Goal: Task Accomplishment & Management: Manage account settings

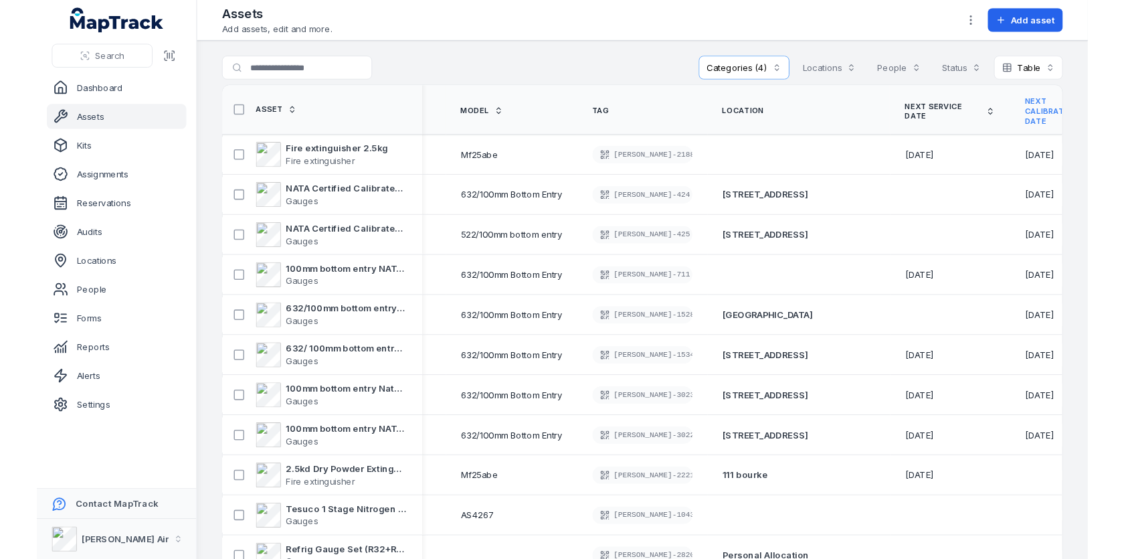
scroll to position [0, 250]
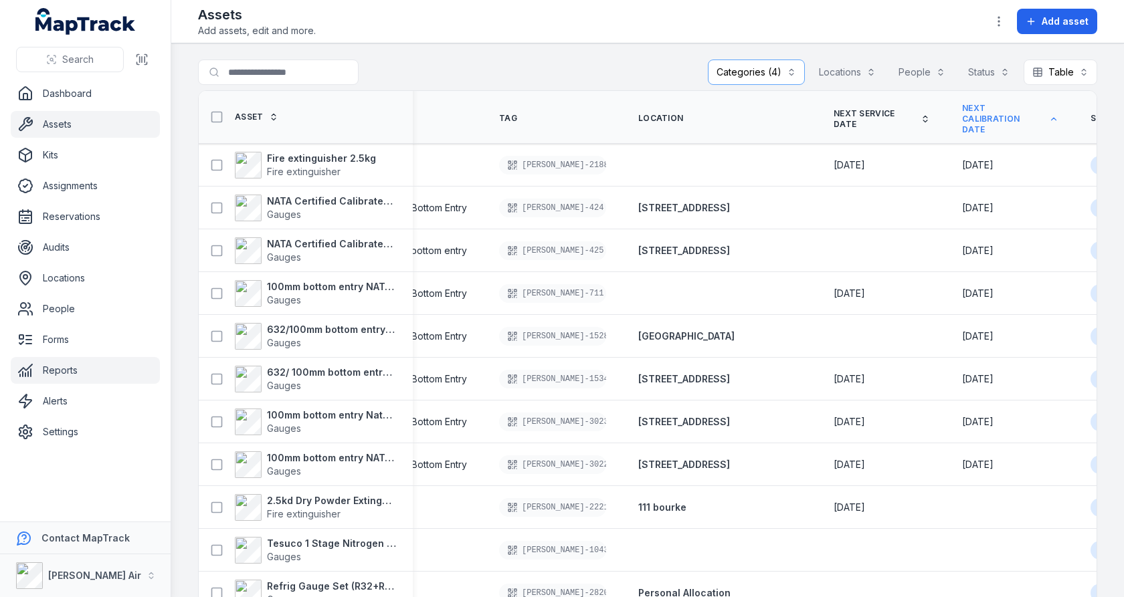
click at [111, 366] on link "Reports" at bounding box center [85, 370] width 149 height 27
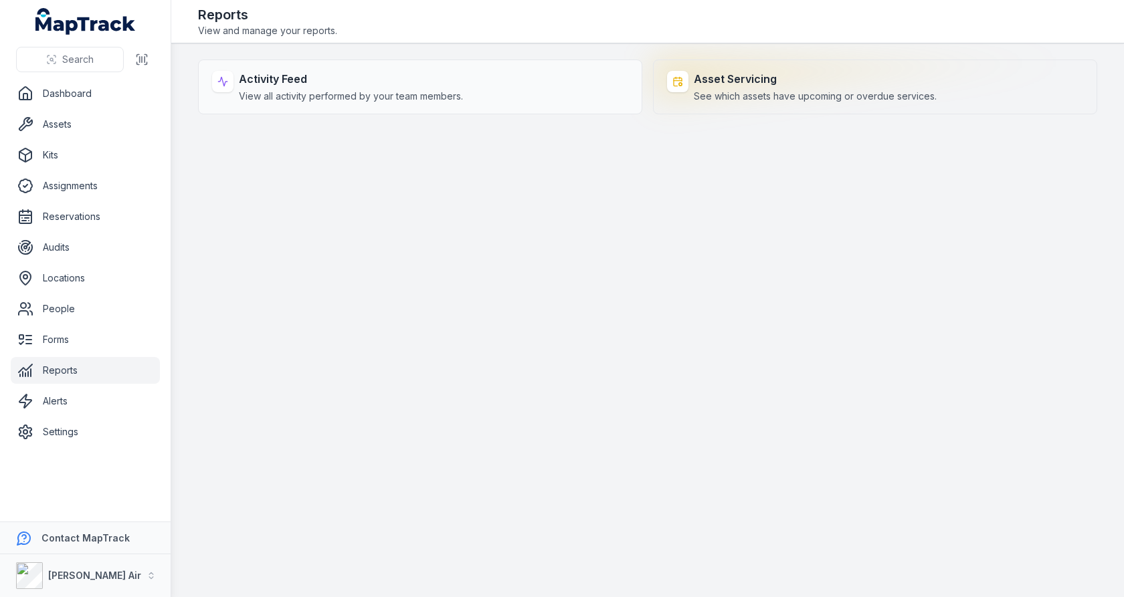
click at [747, 88] on div "Asset Servicing See which assets have upcoming or overdue services." at bounding box center [815, 87] width 243 height 32
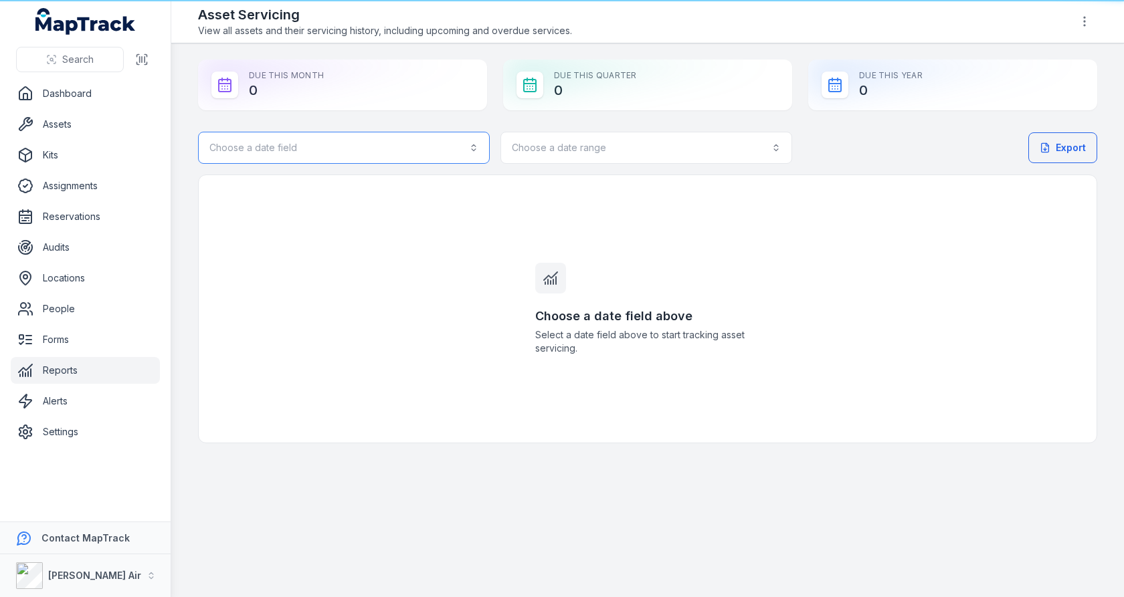
click at [387, 132] on button "Choose a date field" at bounding box center [344, 148] width 292 height 32
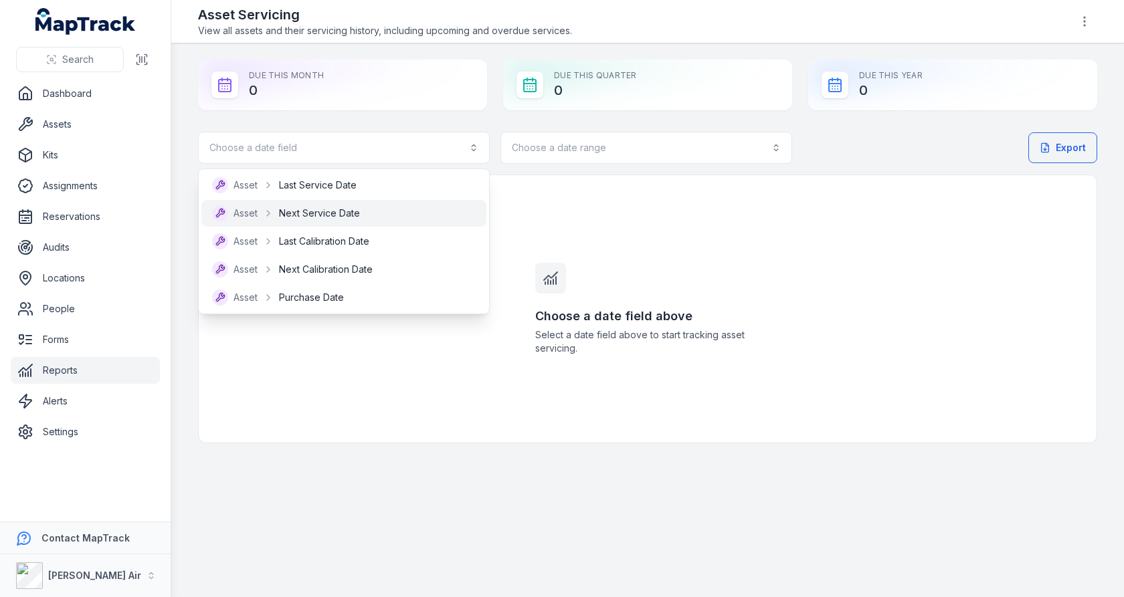
click at [381, 211] on div "Asset Next Service Date" at bounding box center [344, 213] width 264 height 16
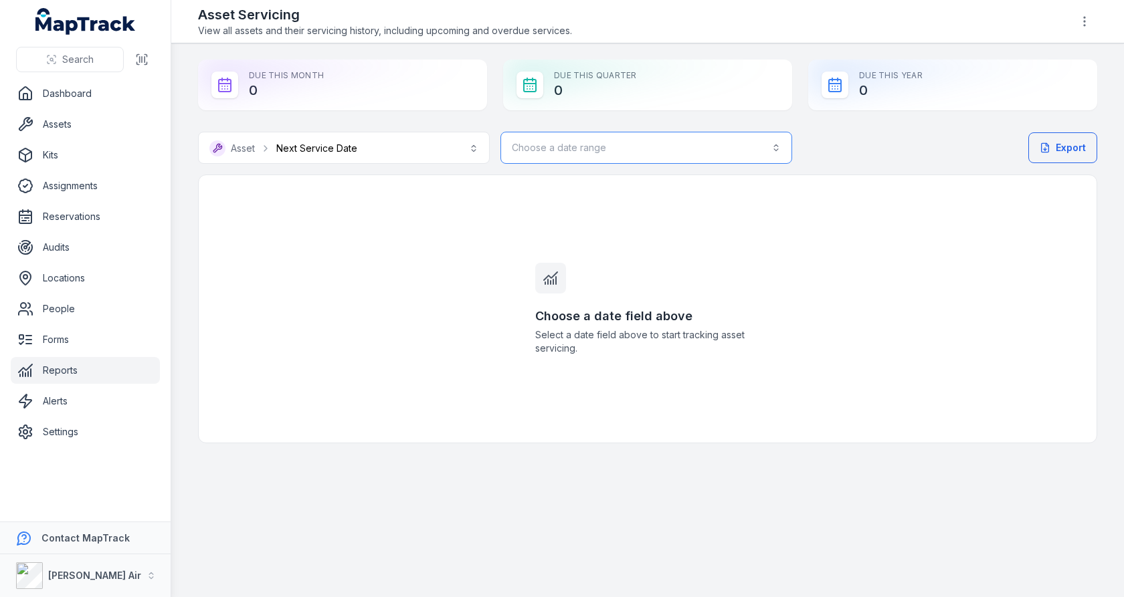
click at [583, 161] on button "Choose a date range" at bounding box center [646, 148] width 292 height 32
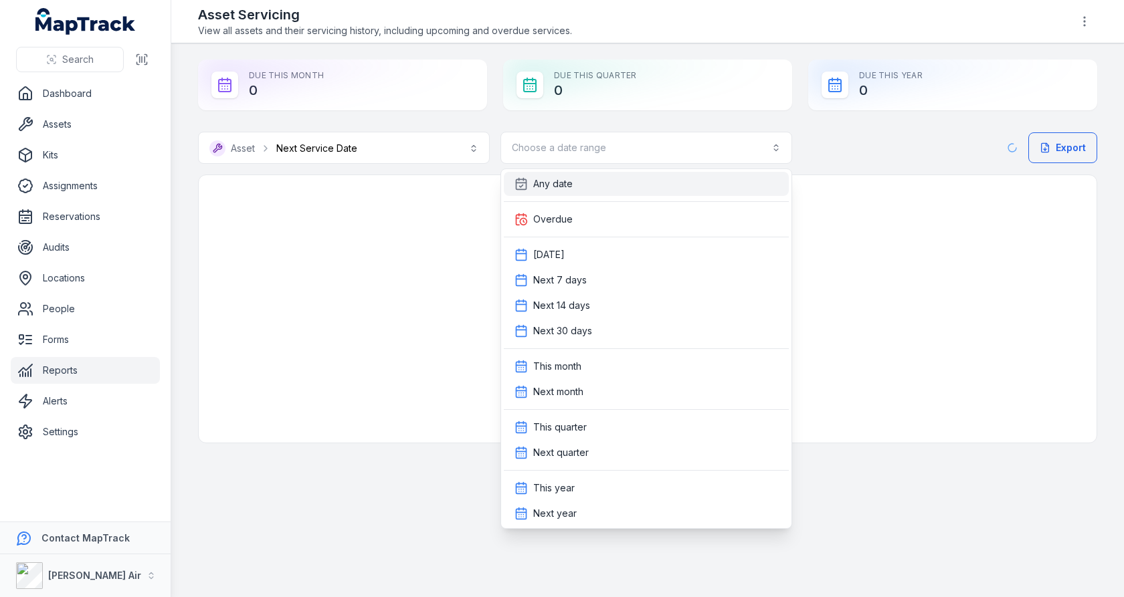
click at [583, 195] on div "Any date" at bounding box center [646, 184] width 285 height 24
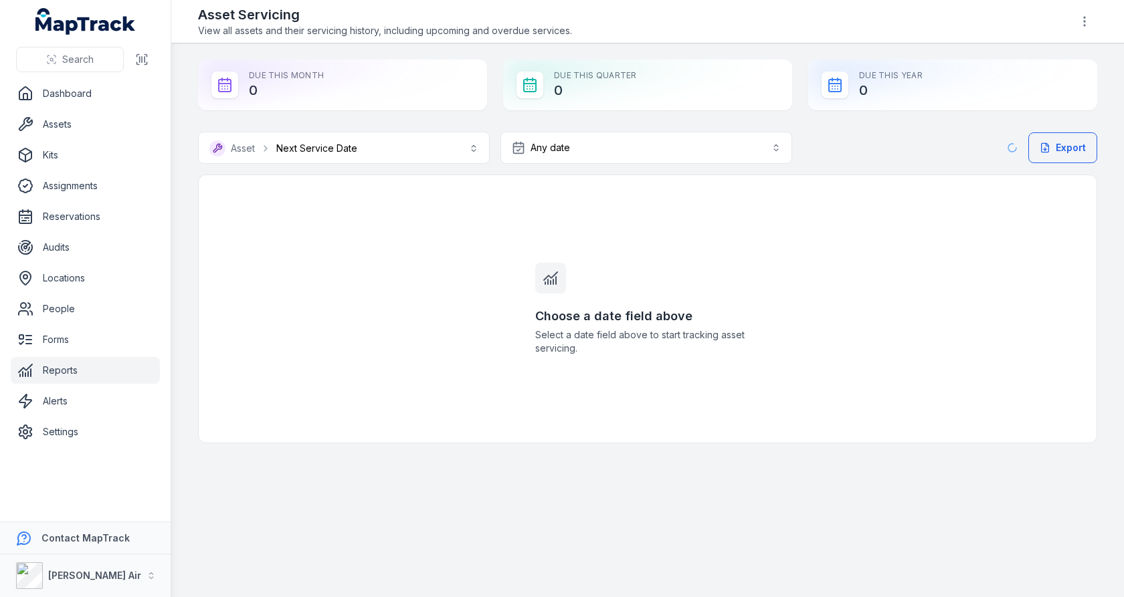
click at [585, 124] on div "**********" at bounding box center [647, 252] width 899 height 384
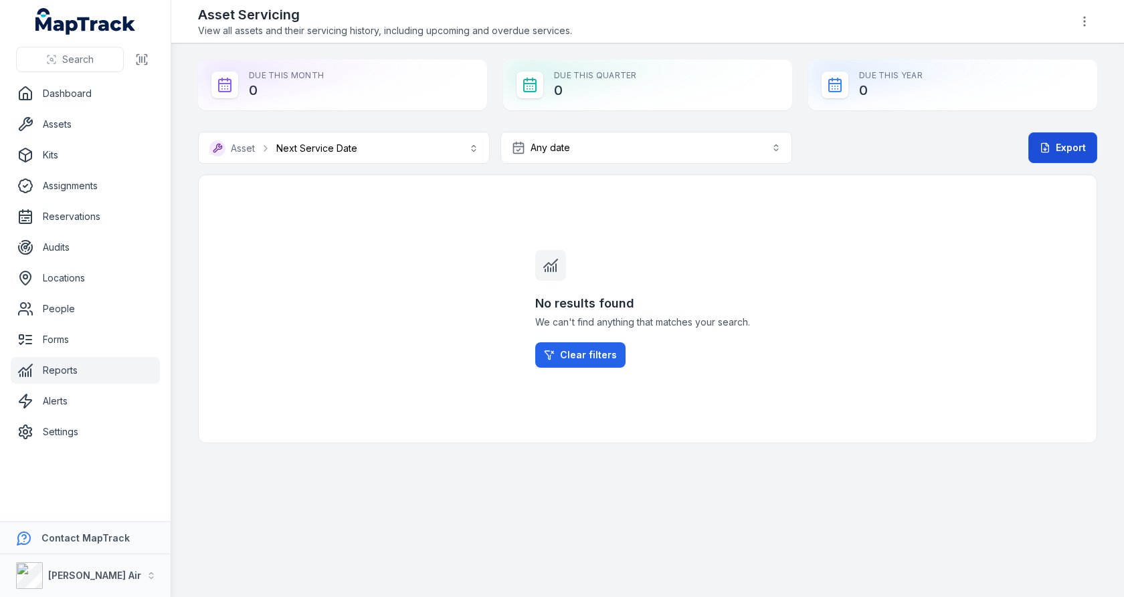
click at [1064, 142] on button "Export" at bounding box center [1062, 147] width 69 height 31
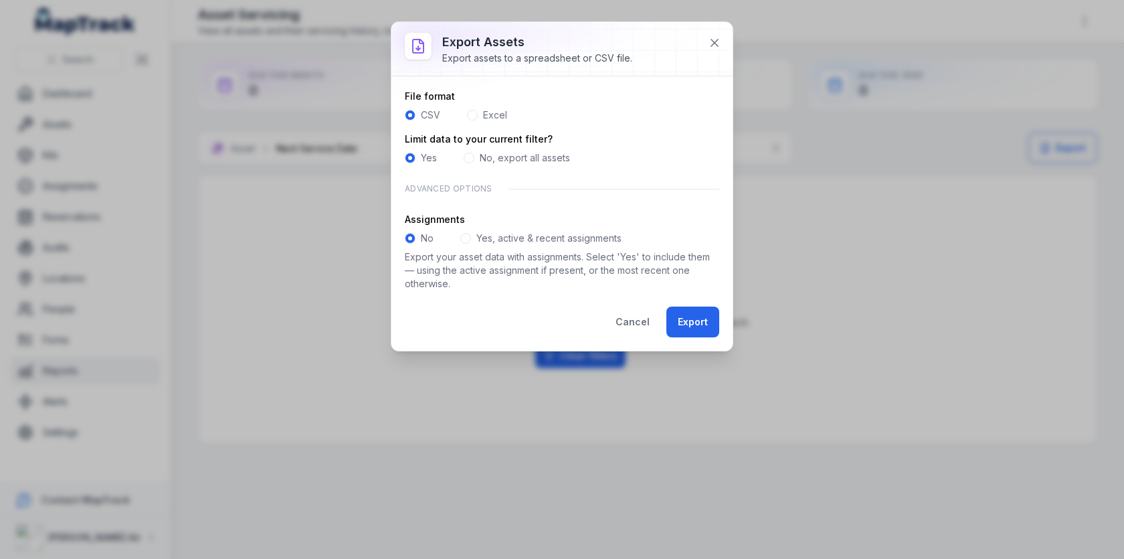
click at [322, 246] on div "Export assets Export assets to a spreadsheet or CSV file. File format CSV Excel…" at bounding box center [562, 279] width 1124 height 559
click at [632, 324] on button "Cancel" at bounding box center [632, 321] width 57 height 31
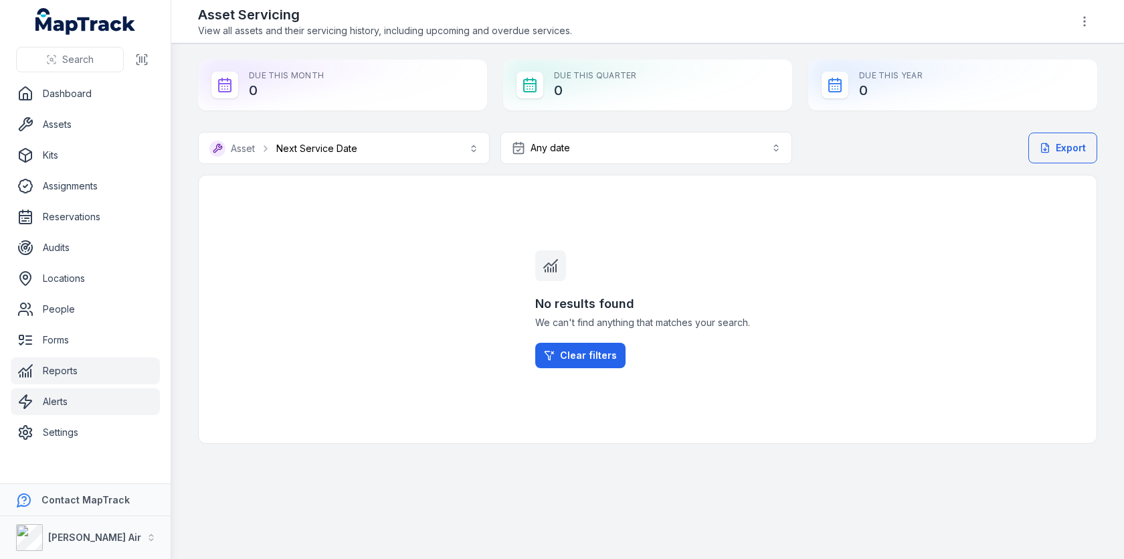
click at [128, 397] on link "Alerts" at bounding box center [85, 401] width 149 height 27
click at [446, 267] on div "No results found We can't find anything that matches your search. Clear filters" at bounding box center [647, 309] width 899 height 269
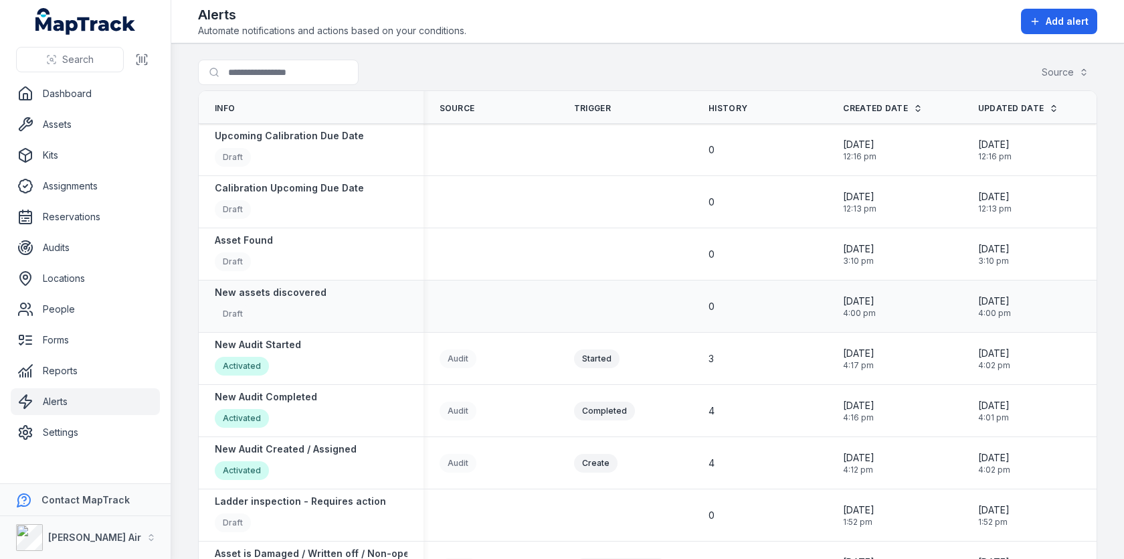
scroll to position [180, 0]
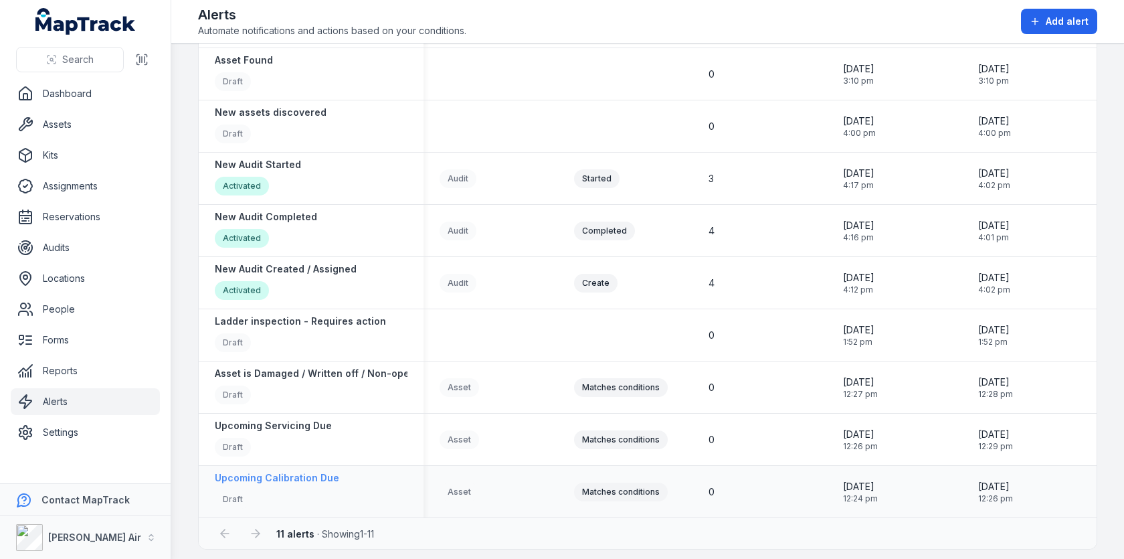
click at [298, 478] on strong "Upcoming Calibration Due" at bounding box center [277, 477] width 124 height 13
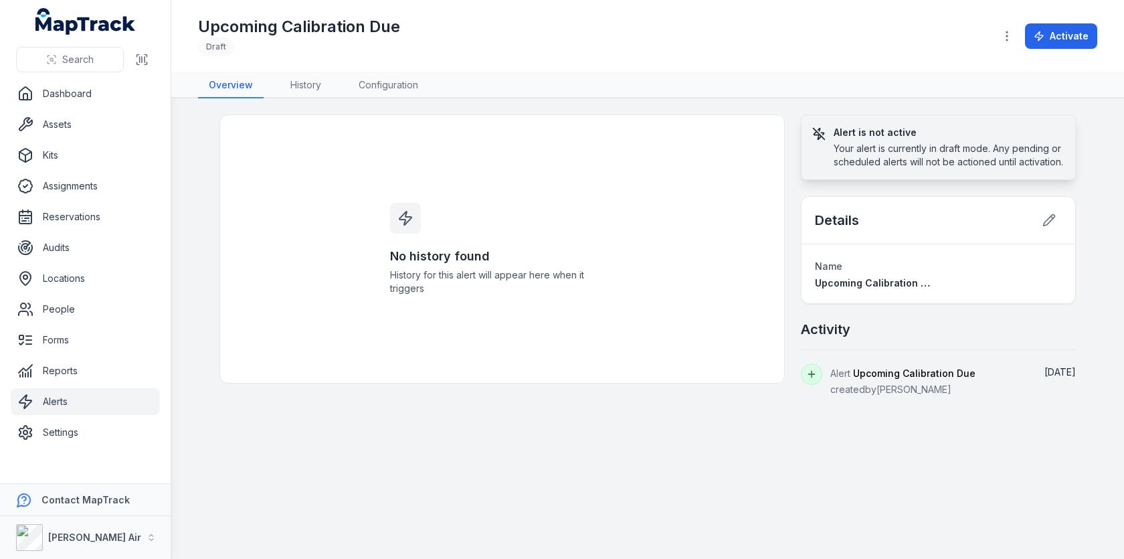
click at [384, 98] on main "No history found History for this alert will appear here when it triggers Alert…" at bounding box center [647, 328] width 953 height 460
click at [389, 88] on link "Configuration" at bounding box center [388, 85] width 81 height 25
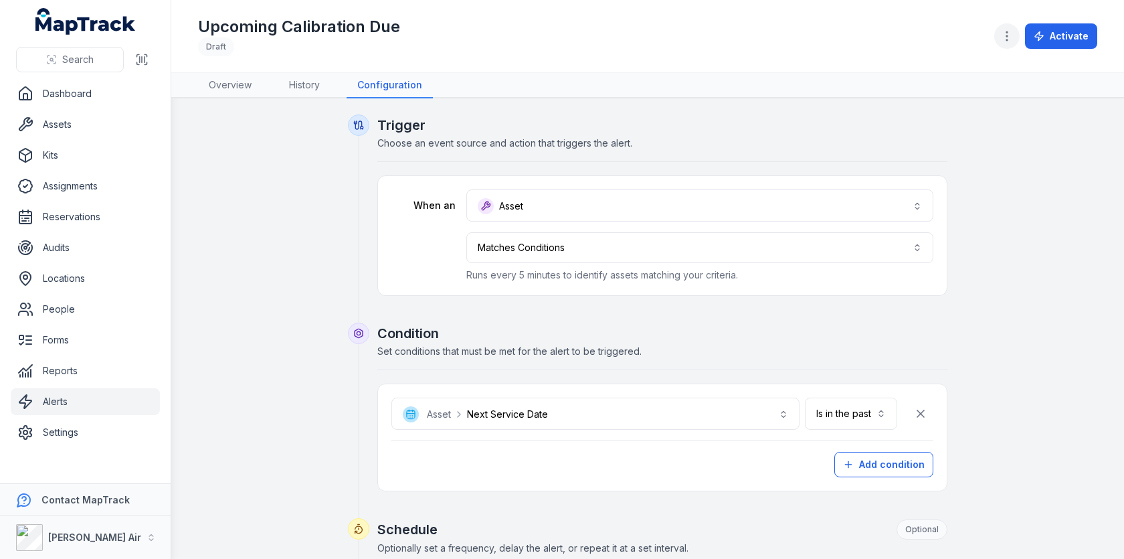
click at [1013, 40] on icon "button" at bounding box center [1006, 35] width 13 height 13
click at [736, 111] on div "**********" at bounding box center [647, 279] width 953 height 559
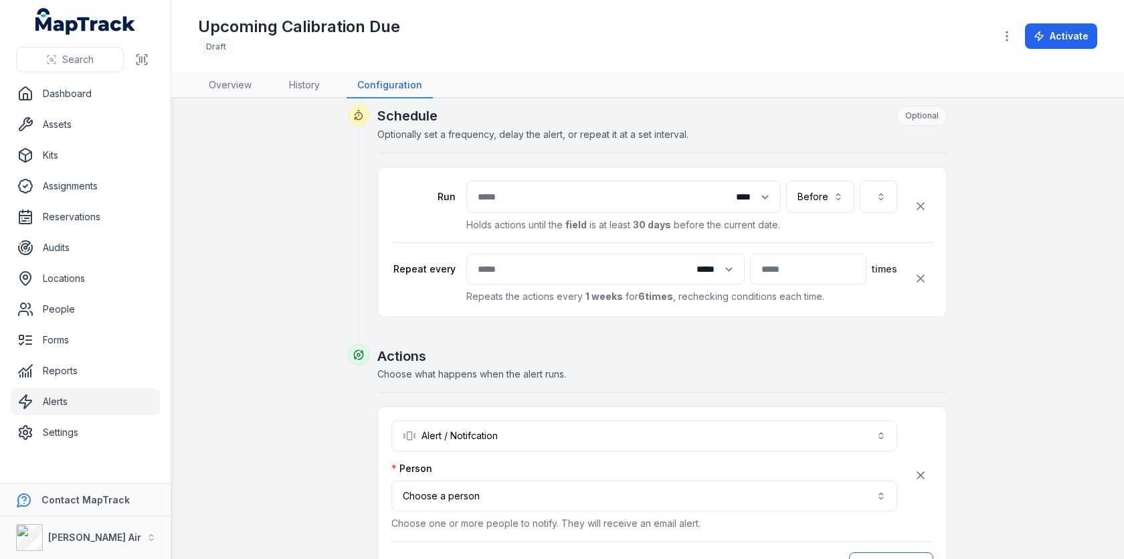
scroll to position [509, 0]
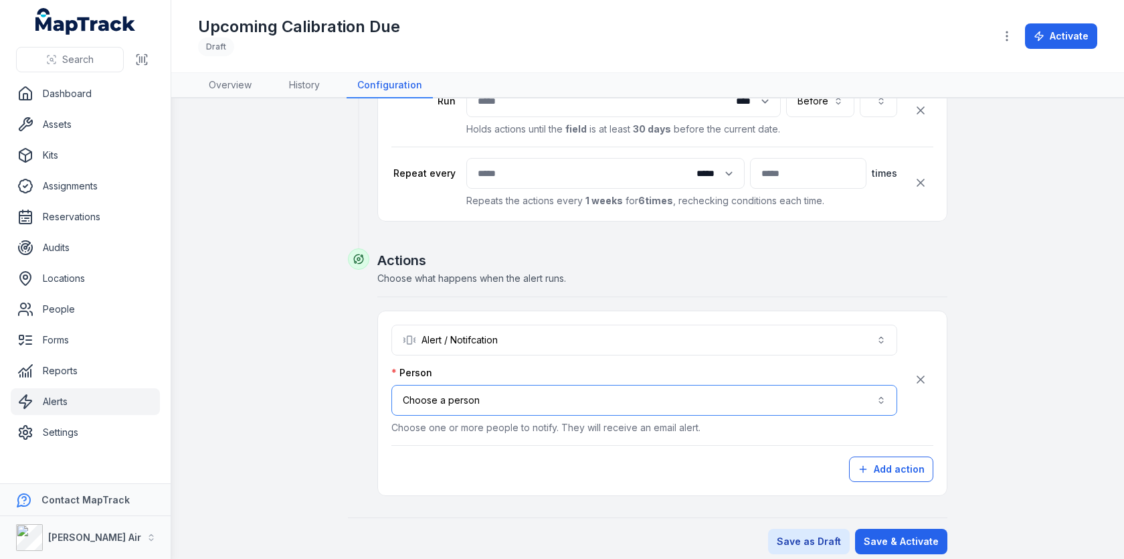
click at [609, 388] on button "Choose a person" at bounding box center [644, 400] width 506 height 31
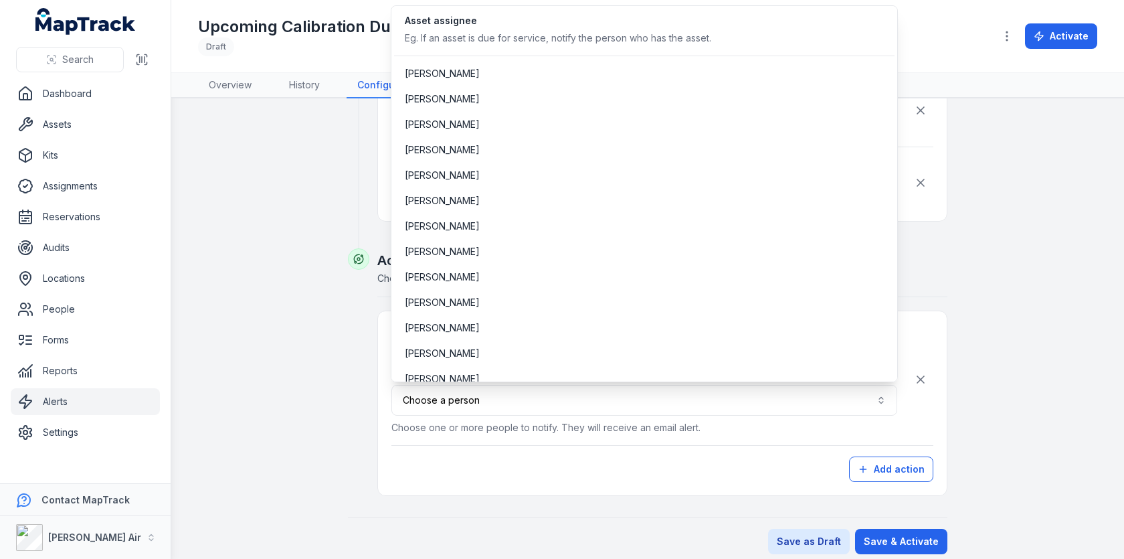
click at [379, 201] on div "**********" at bounding box center [647, 55] width 599 height 901
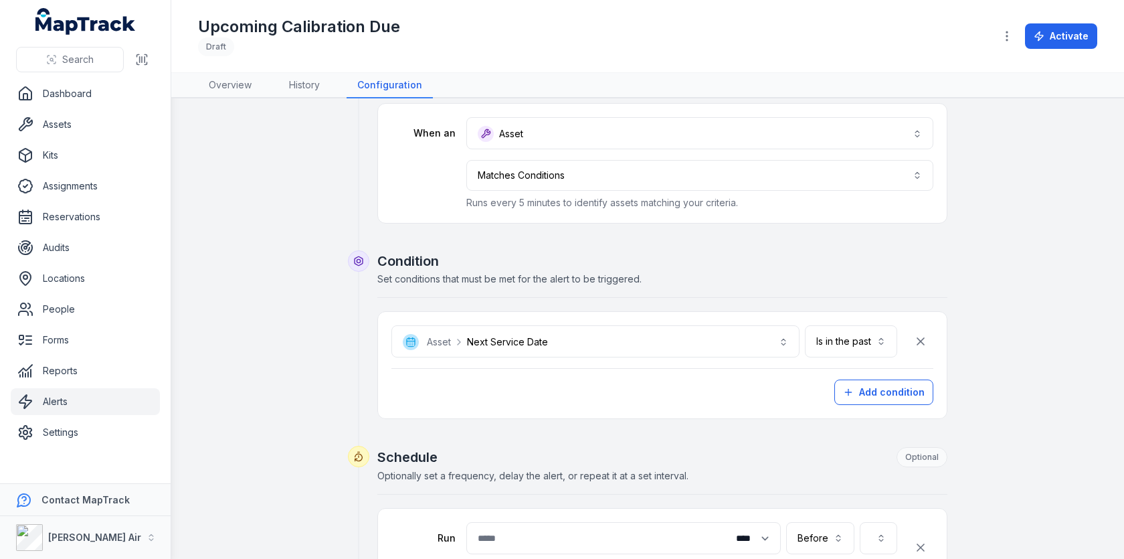
scroll to position [77, 0]
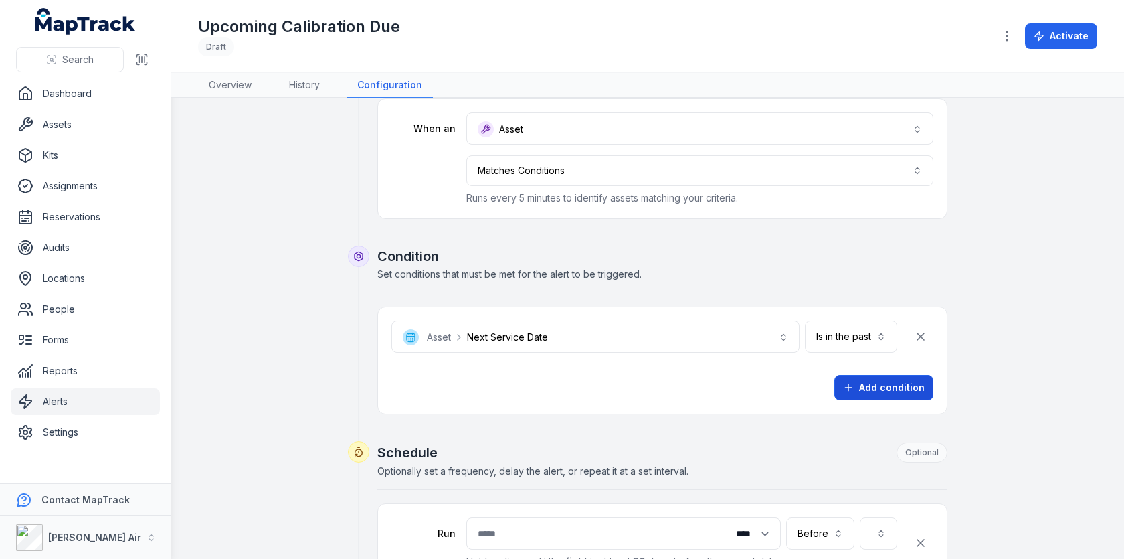
click at [876, 389] on button "Add condition" at bounding box center [883, 387] width 99 height 25
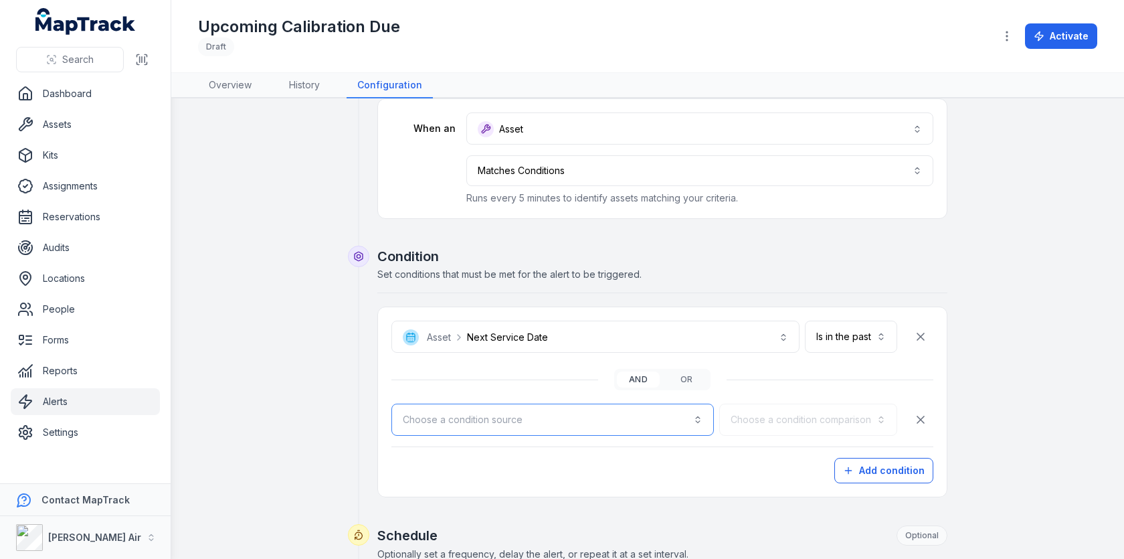
click at [597, 409] on button "Choose a condition source" at bounding box center [552, 419] width 322 height 32
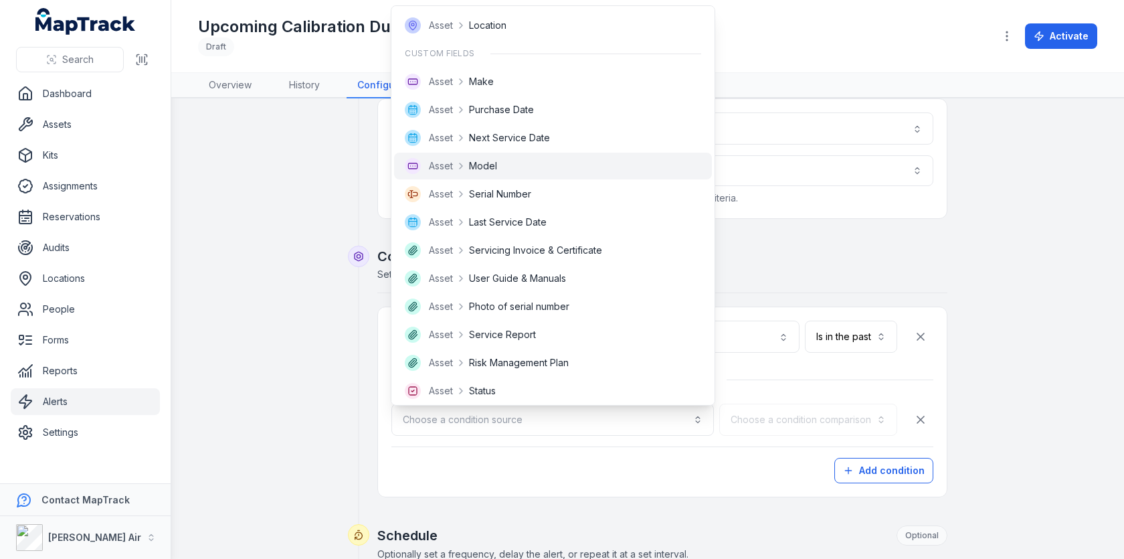
scroll to position [0, 0]
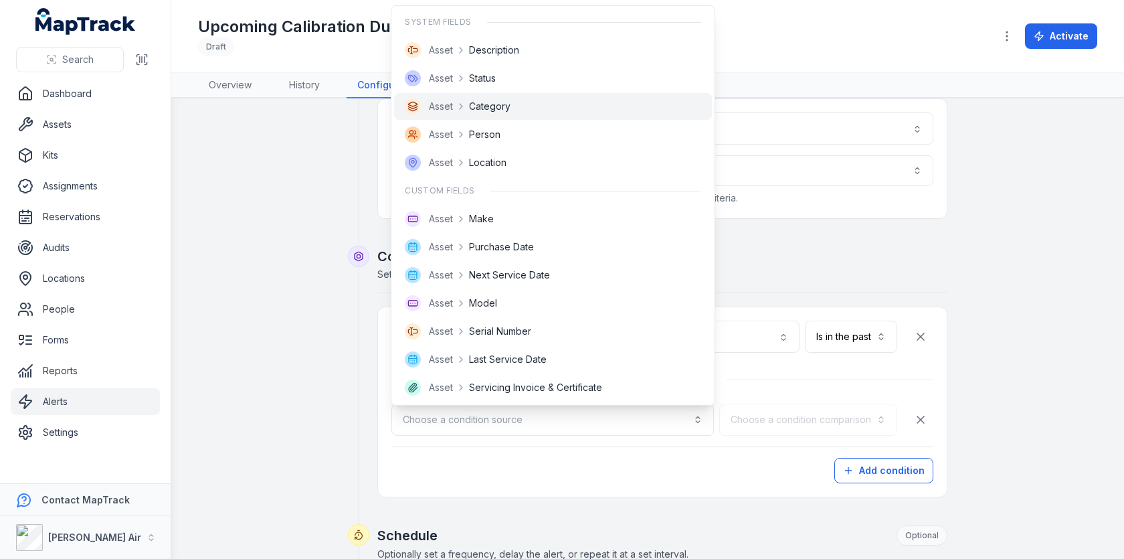
click at [585, 114] on div "Asset Category" at bounding box center [553, 106] width 318 height 27
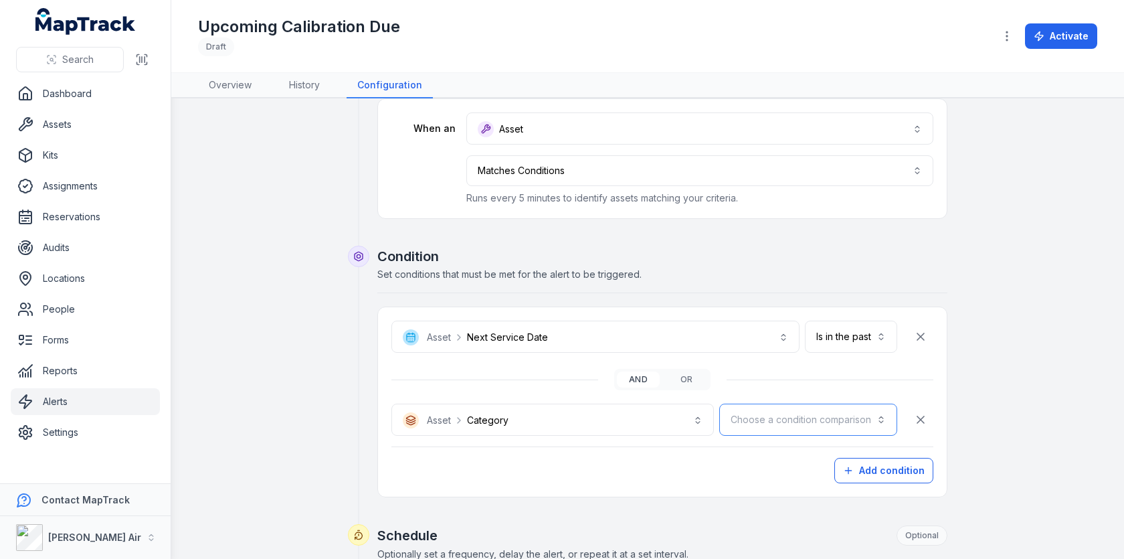
click at [775, 403] on button "Choose a condition comparison" at bounding box center [808, 419] width 178 height 32
click at [816, 461] on div "Is" at bounding box center [840, 453] width 113 height 24
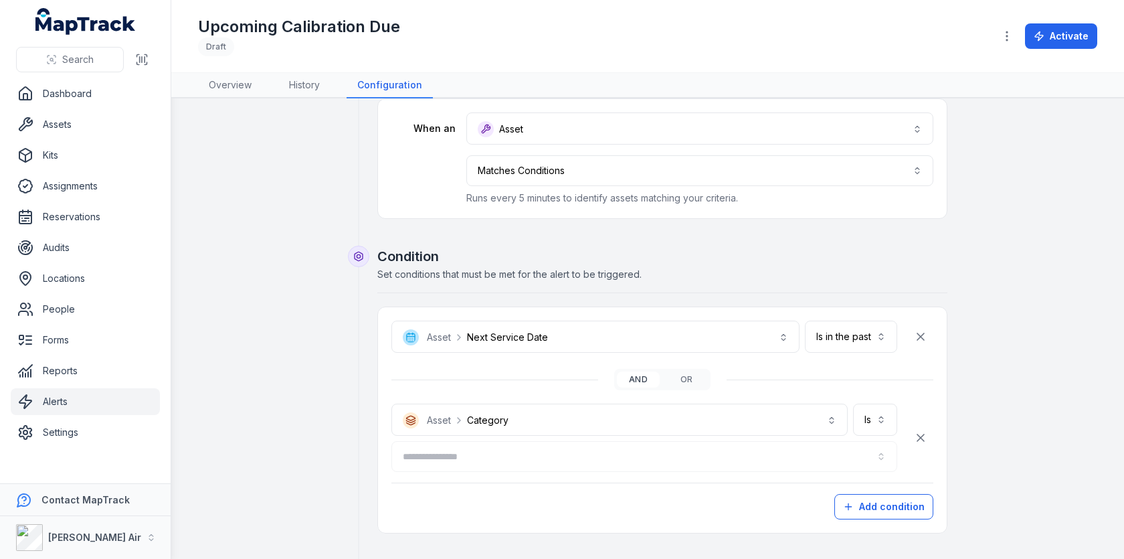
click at [648, 461] on div at bounding box center [644, 456] width 506 height 31
click at [686, 454] on button "button" at bounding box center [644, 456] width 506 height 31
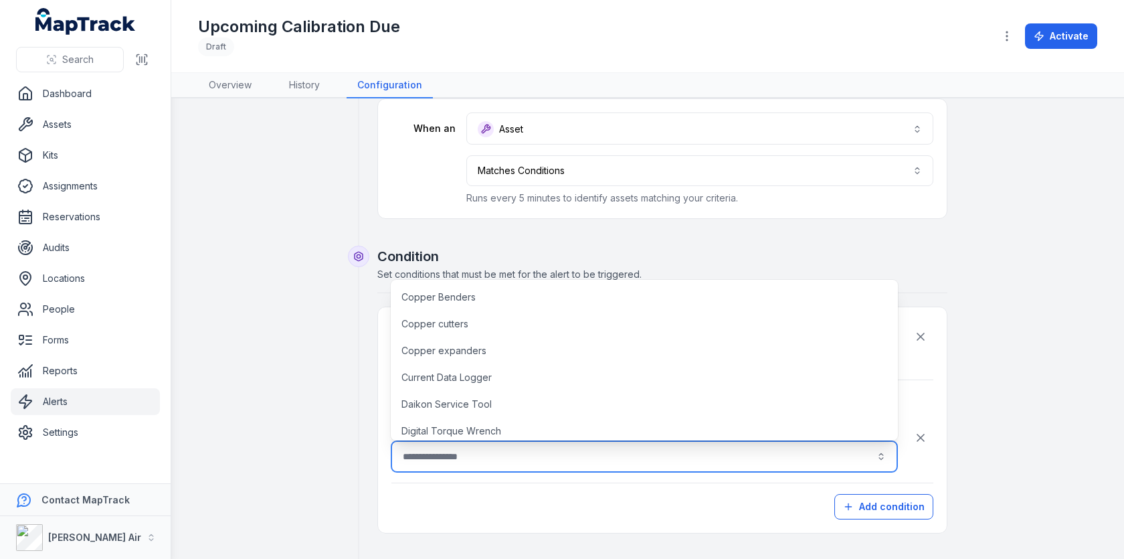
scroll to position [472, 0]
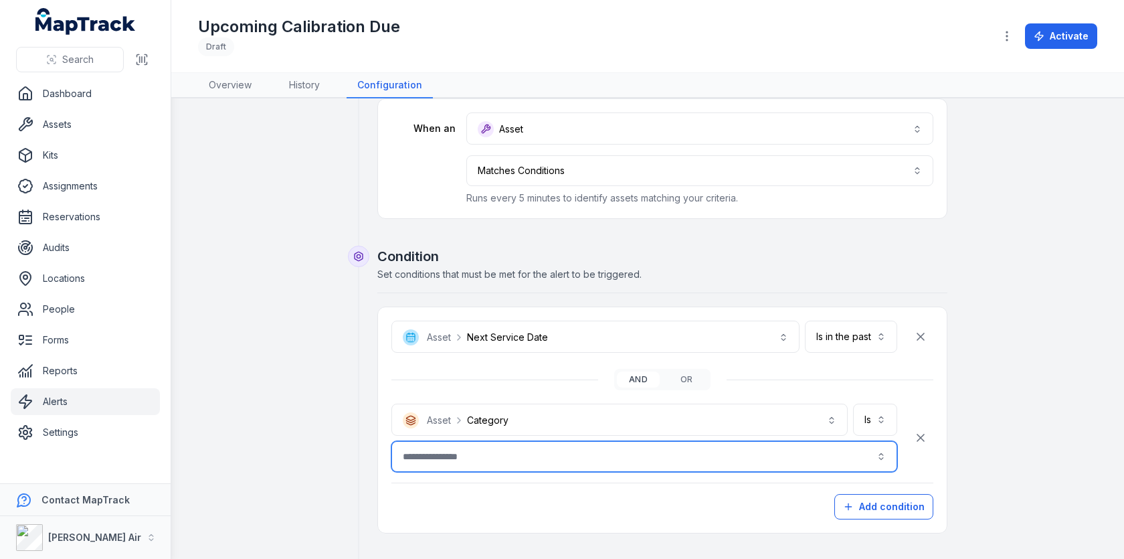
scroll to position [0, 0]
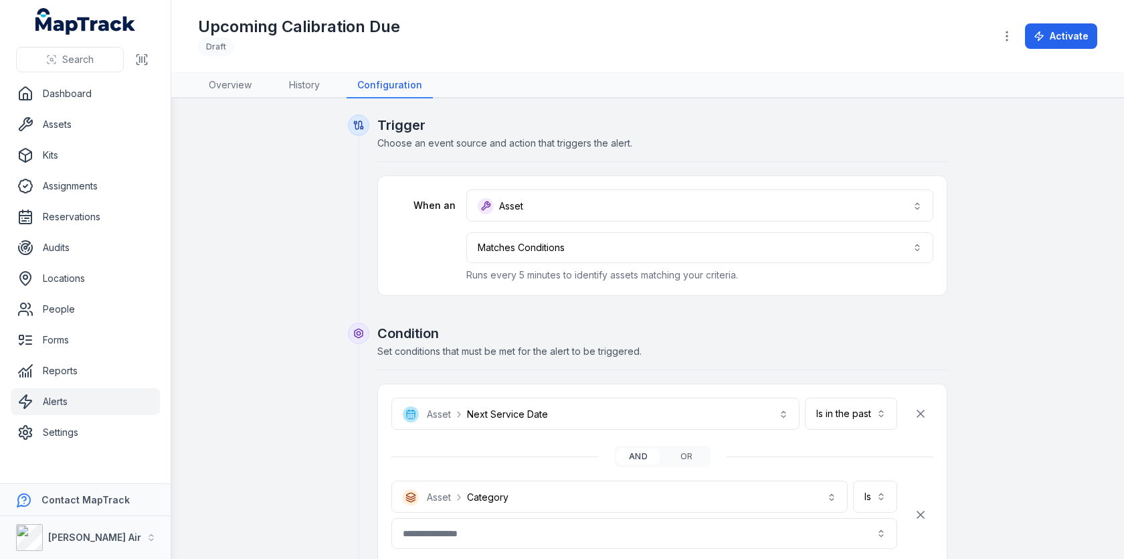
click at [367, 31] on h1 "Upcoming Calibration Due" at bounding box center [299, 26] width 202 height 21
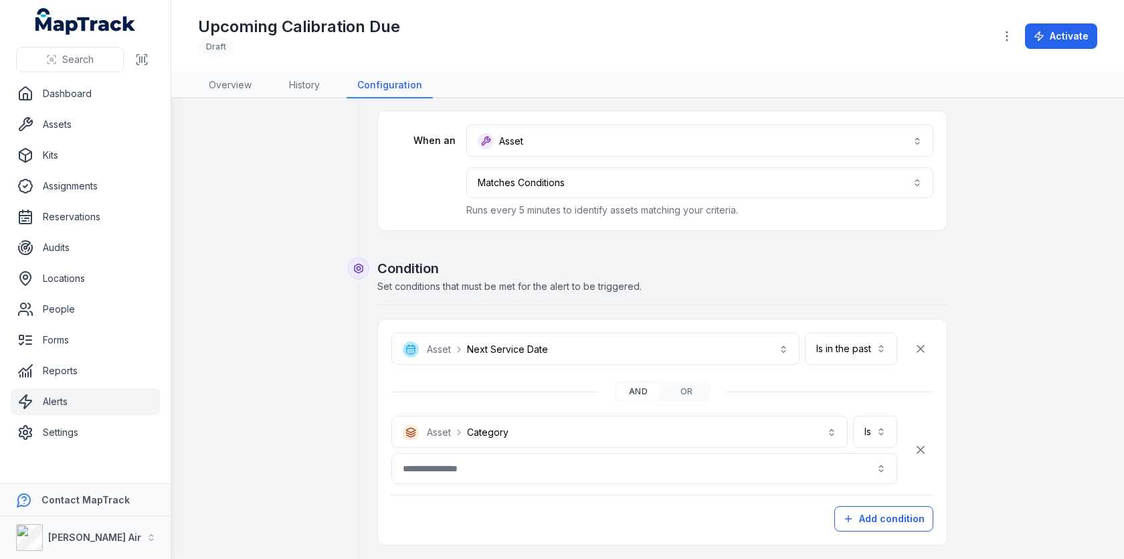
scroll to position [91, 0]
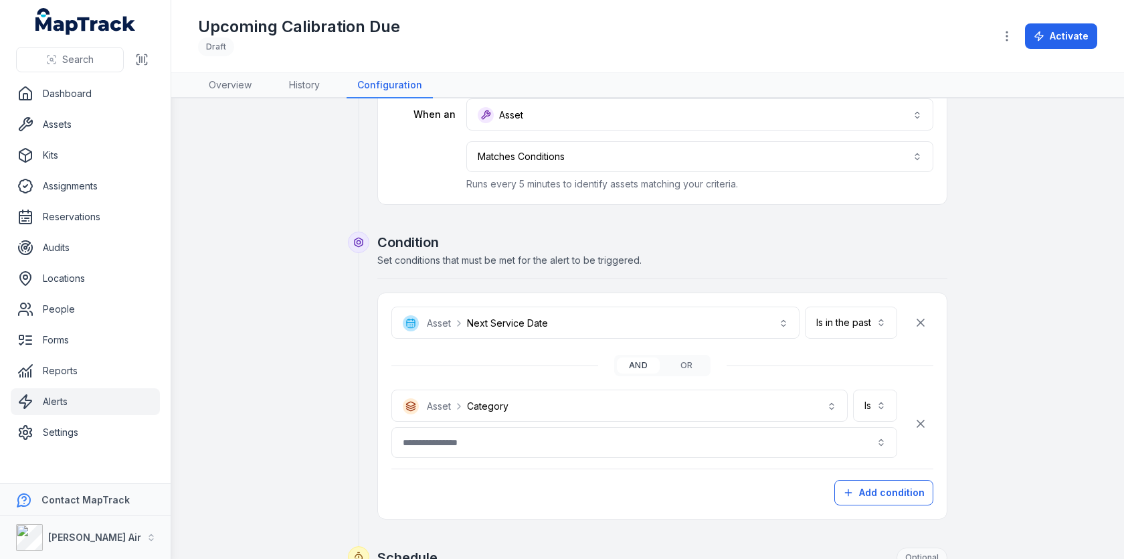
click at [692, 447] on button "button" at bounding box center [644, 442] width 506 height 31
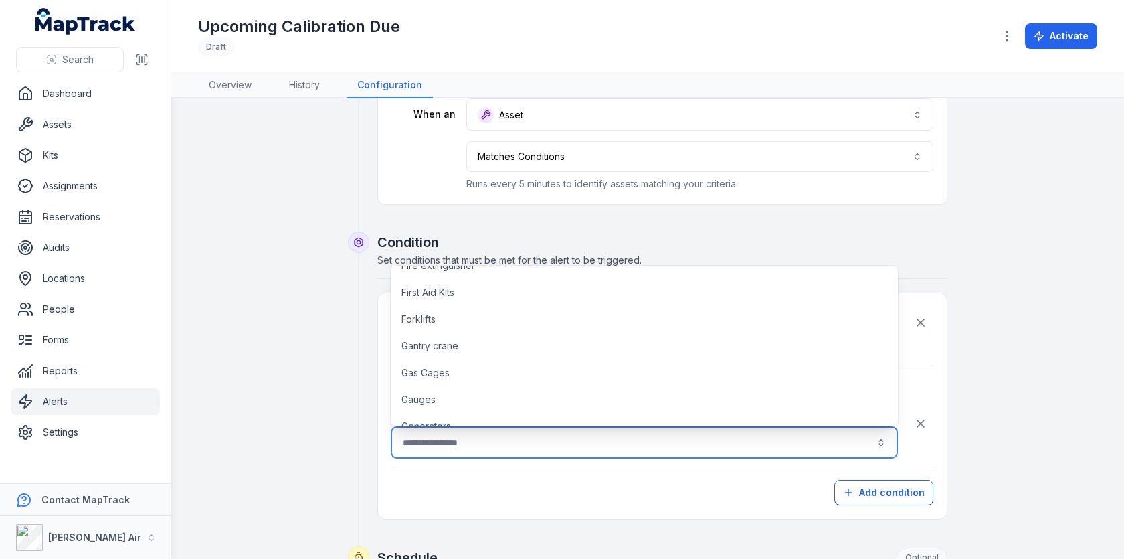
scroll to position [659, 0]
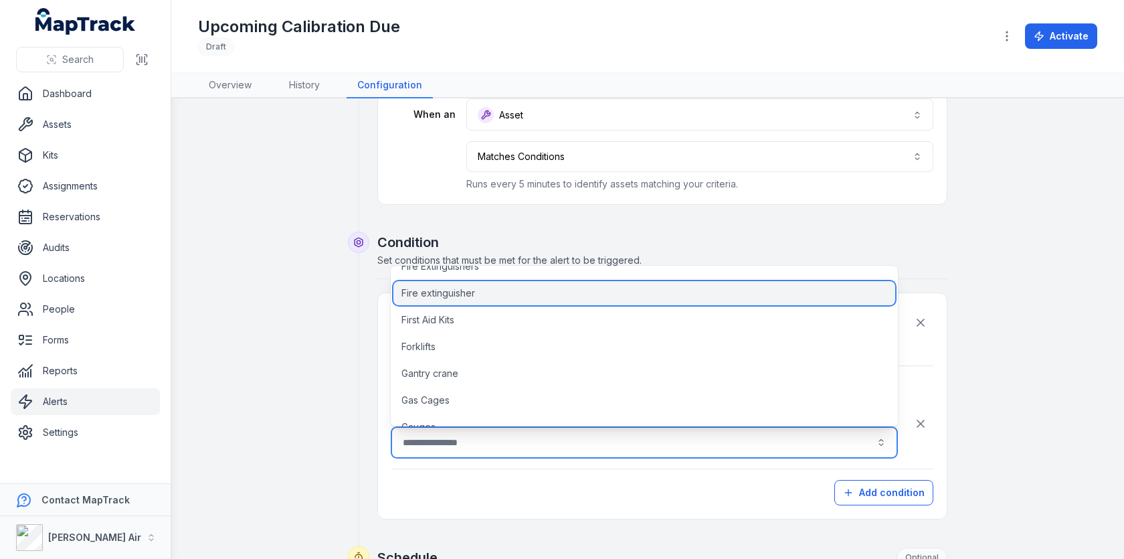
click at [629, 298] on div "Fire extinguisher" at bounding box center [644, 293] width 502 height 24
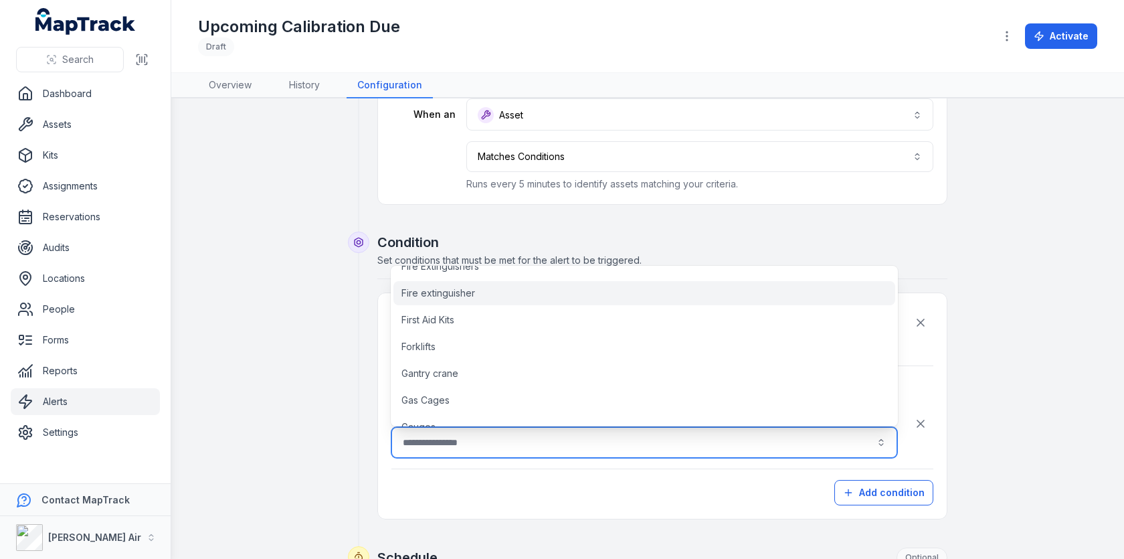
type input "**********"
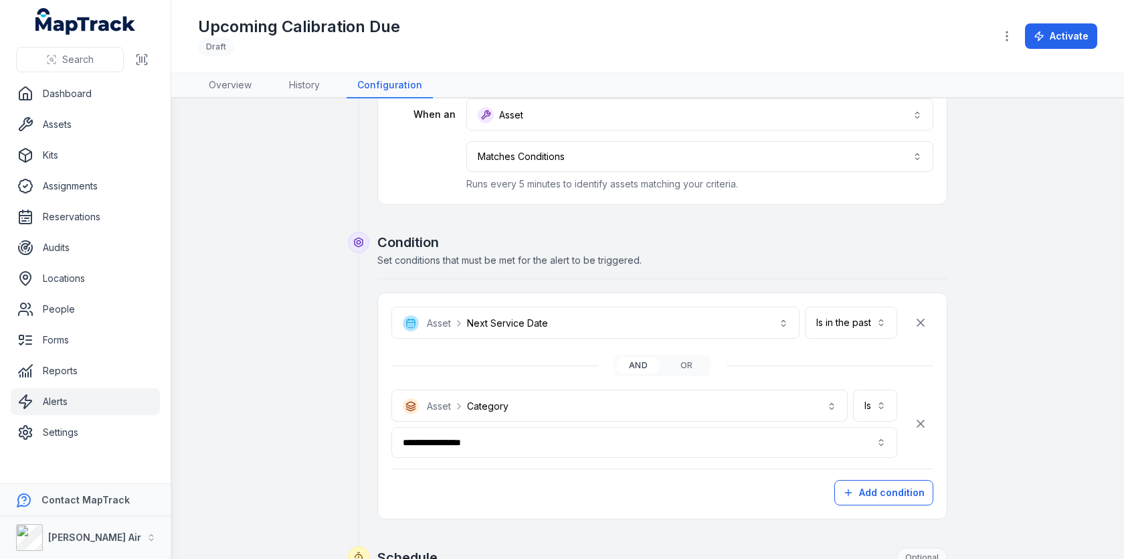
click at [284, 19] on h1 "Upcoming Calibration Due" at bounding box center [299, 26] width 202 height 21
click at [274, 173] on div "**********" at bounding box center [647, 557] width 899 height 1068
click at [1011, 397] on div "**********" at bounding box center [647, 557] width 899 height 1068
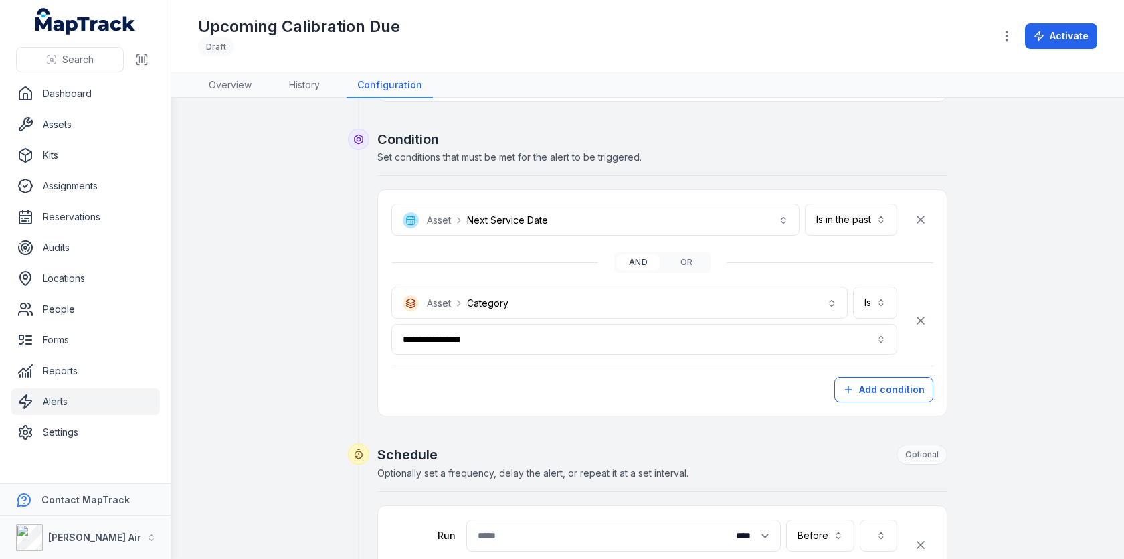
scroll to position [217, 0]
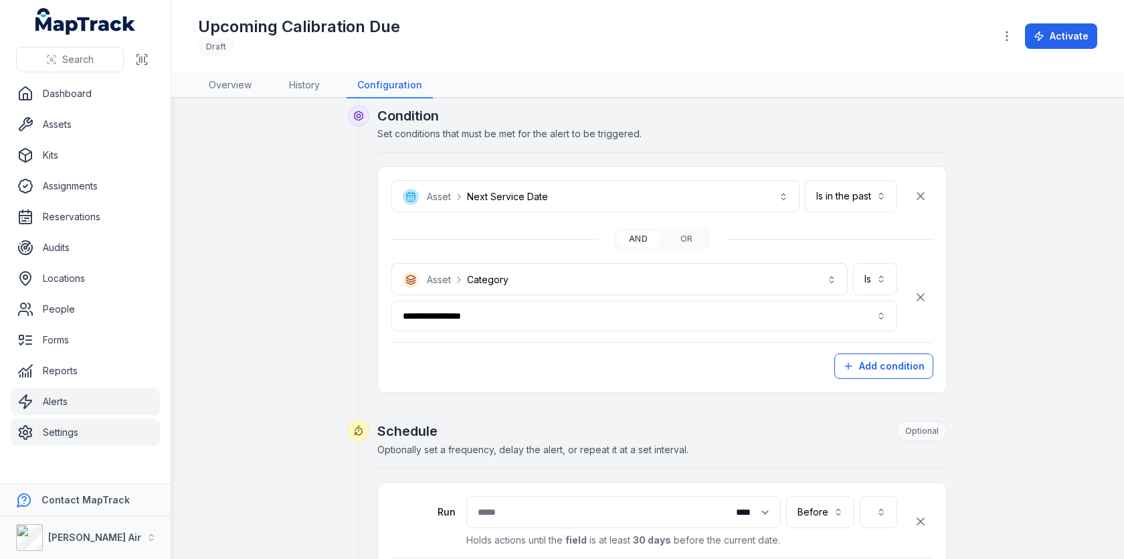
click at [116, 436] on link "Settings" at bounding box center [85, 432] width 149 height 27
click at [248, 334] on div "**********" at bounding box center [647, 431] width 899 height 1068
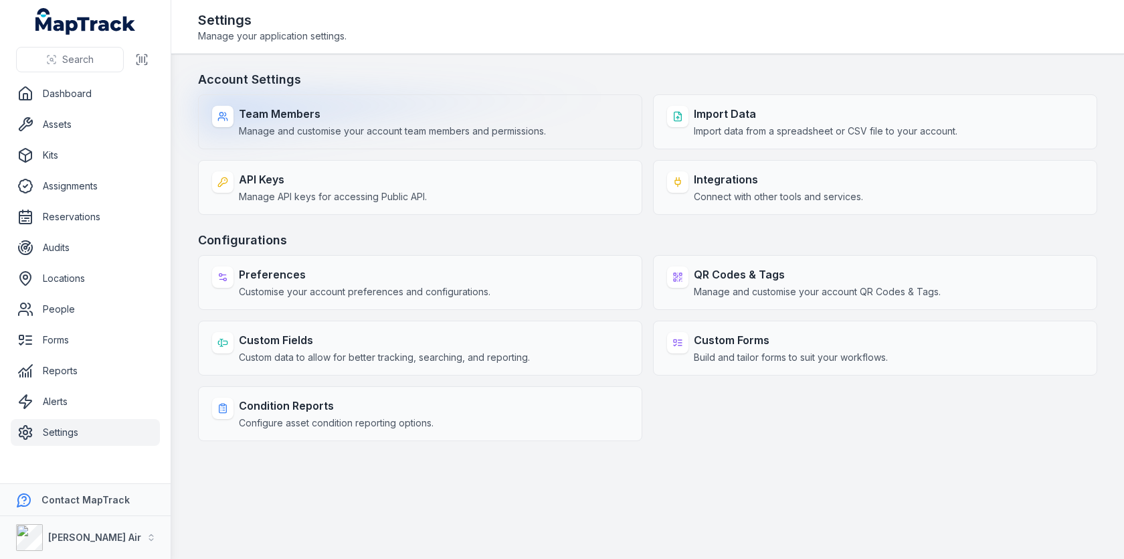
click at [542, 118] on strong "Team Members" at bounding box center [392, 114] width 307 height 16
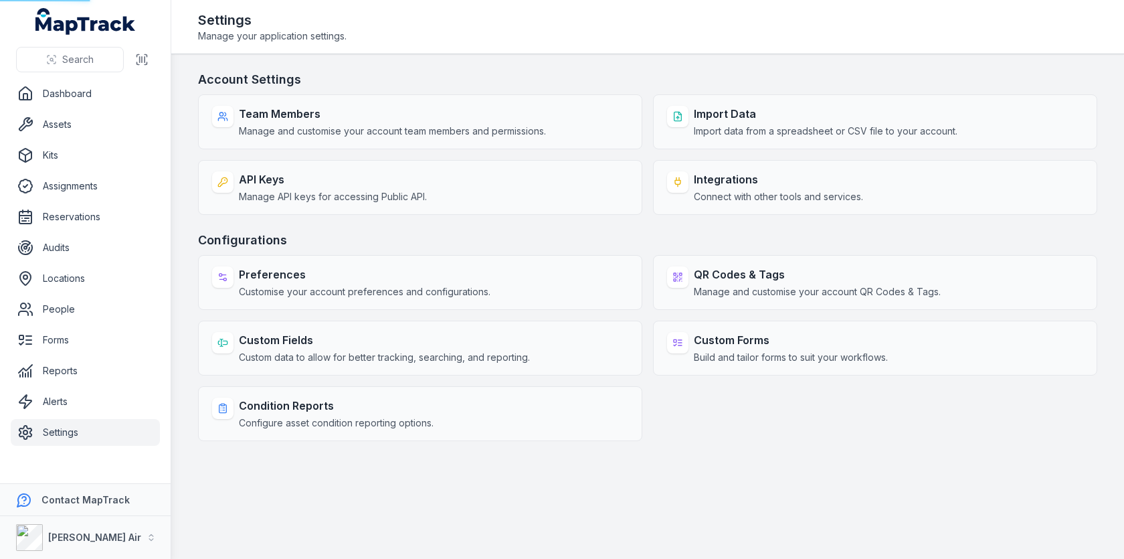
click at [596, 59] on main "Account Settings Team Members Manage and customise your account team members an…" at bounding box center [647, 306] width 953 height 504
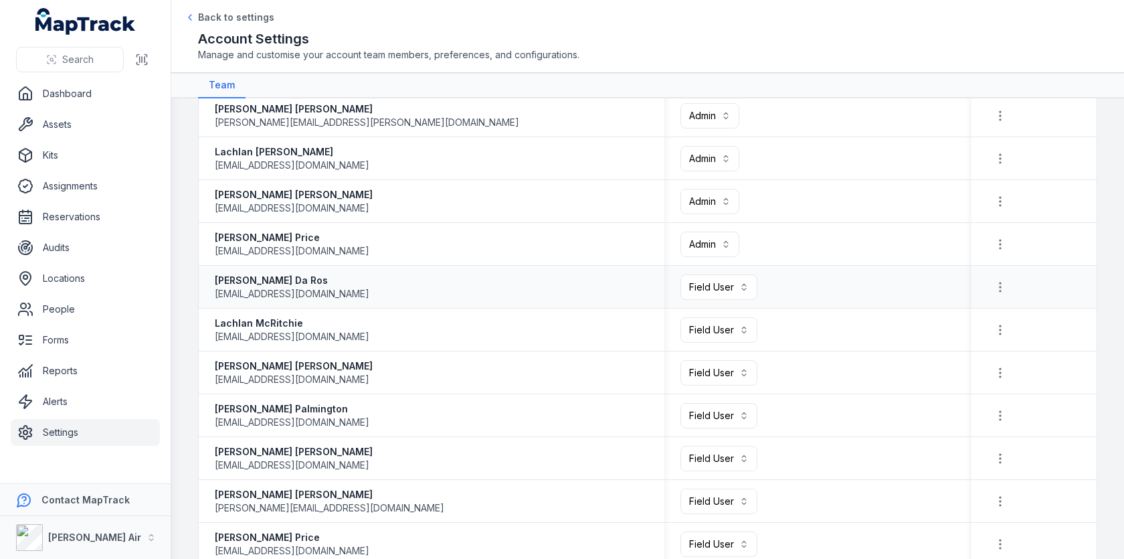
scroll to position [419, 0]
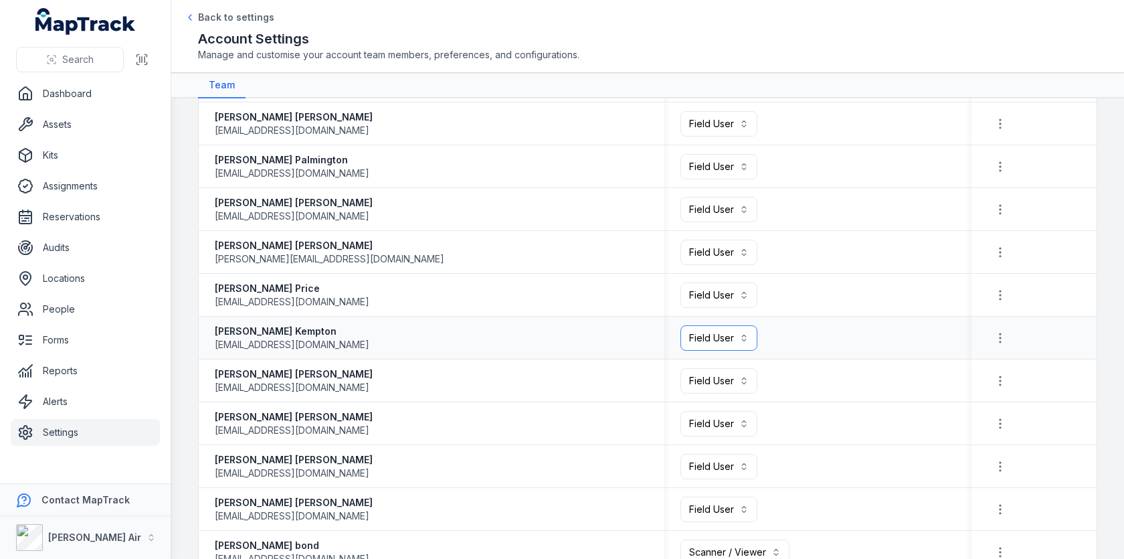
click at [729, 325] on button "Field User ******" at bounding box center [718, 337] width 77 height 25
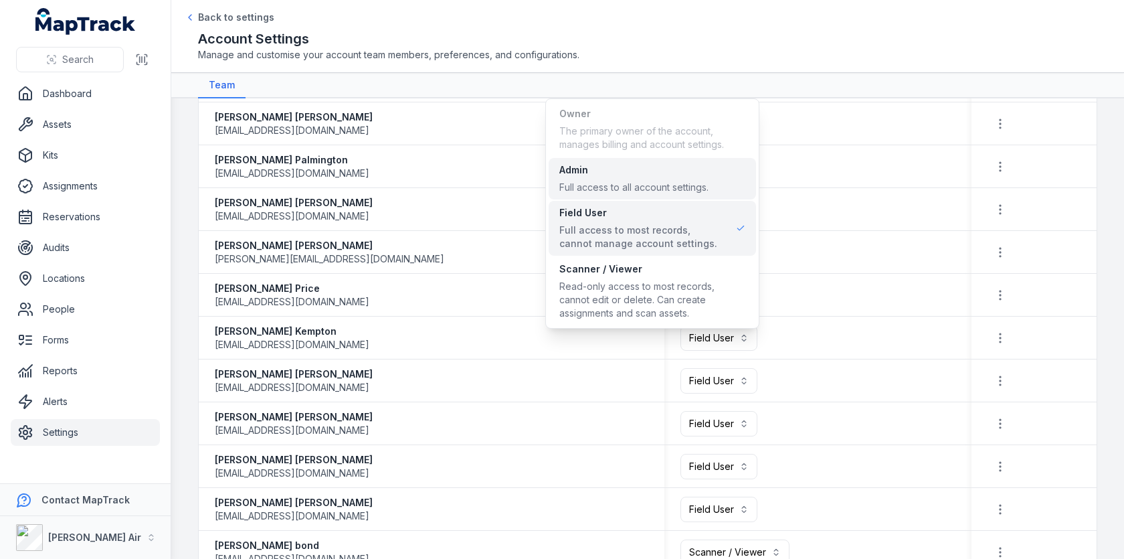
click at [696, 183] on div "Full access to all account settings." at bounding box center [633, 187] width 149 height 13
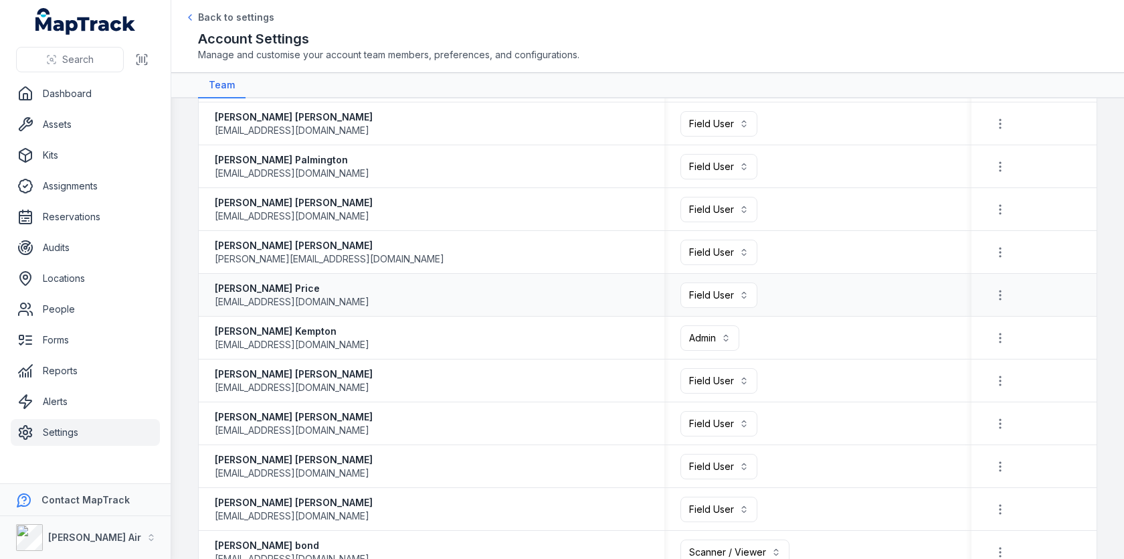
click at [500, 296] on div "[PERSON_NAME] [EMAIL_ADDRESS][DOMAIN_NAME]" at bounding box center [431, 295] width 433 height 27
